Goal: Transaction & Acquisition: Obtain resource

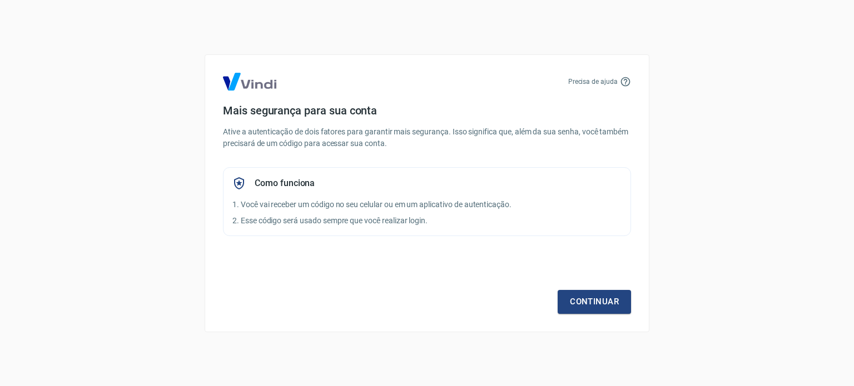
click at [320, 323] on div "Precisa de ajuda Mais segurança para sua conta Ative a autenticação de dois fat…" at bounding box center [427, 193] width 445 height 278
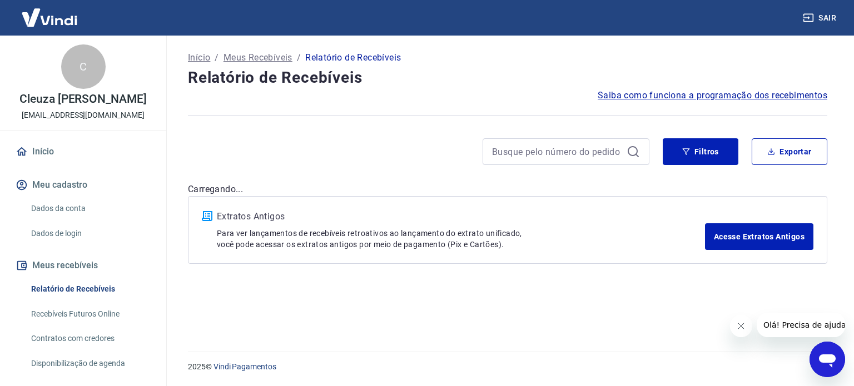
click at [357, 140] on div at bounding box center [418, 151] width 461 height 27
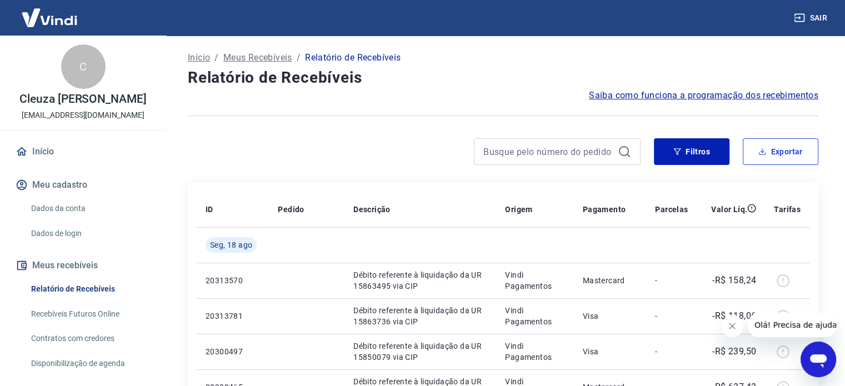
click at [765, 158] on button "Exportar" at bounding box center [781, 151] width 76 height 27
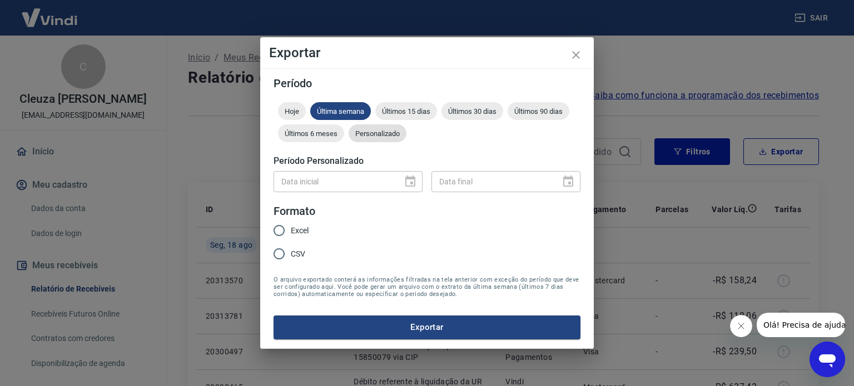
click at [367, 136] on span "Personalizado" at bounding box center [377, 133] width 58 height 8
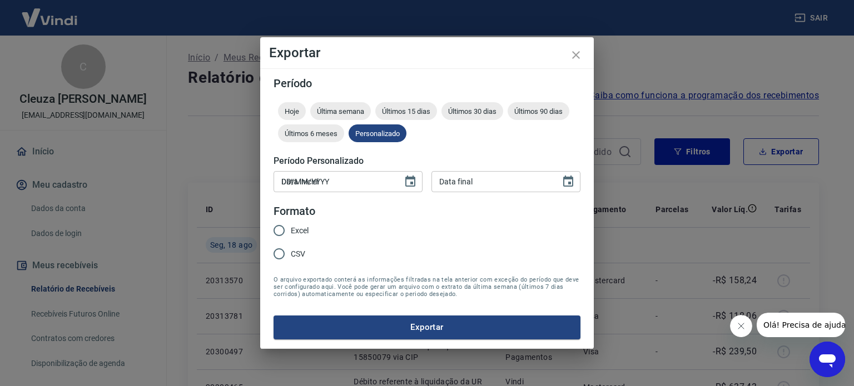
click at [347, 180] on input "DD/MM/YYYY" at bounding box center [333, 181] width 121 height 21
type input "11/08/2025"
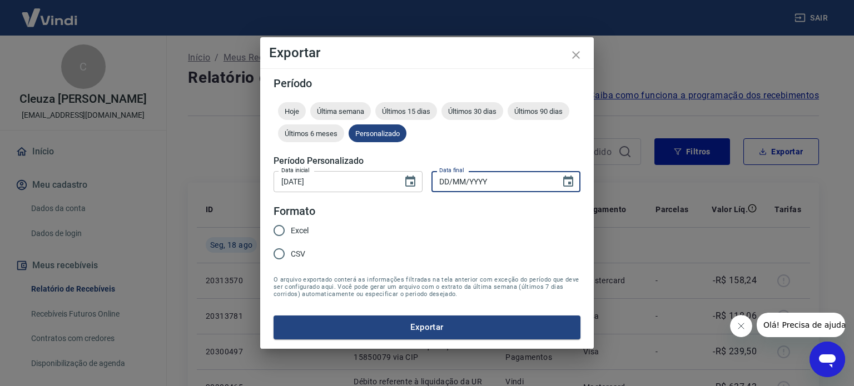
click at [496, 187] on input "DD/MM/YYYY" at bounding box center [491, 181] width 121 height 21
type input "17/08/2025"
click at [302, 253] on span "CSV" at bounding box center [298, 254] width 14 height 12
click at [291, 253] on input "CSV" at bounding box center [278, 253] width 23 height 23
radio input "true"
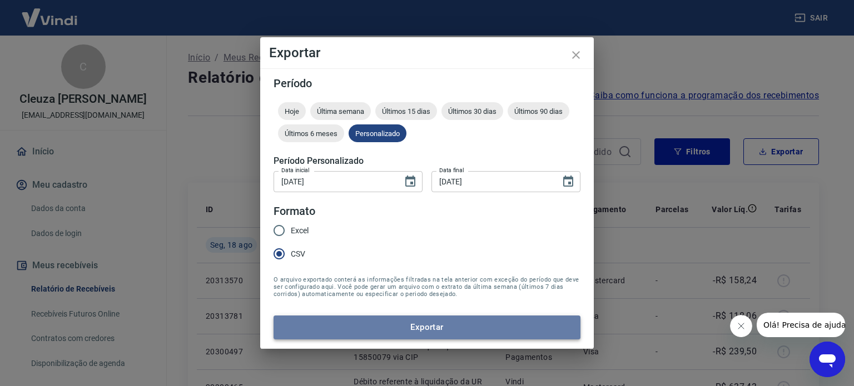
click at [391, 332] on button "Exportar" at bounding box center [426, 327] width 307 height 23
